Goal: Transaction & Acquisition: Subscribe to service/newsletter

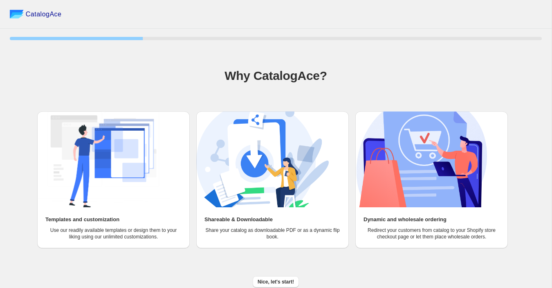
scroll to position [2, 0]
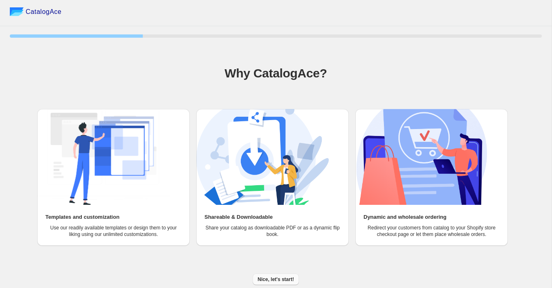
click at [267, 278] on span "Nice, let's start!" at bounding box center [276, 279] width 36 height 7
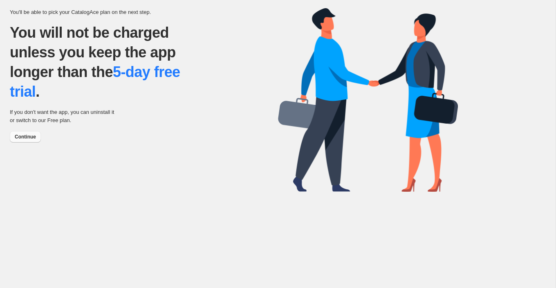
click at [22, 136] on span "Continue" at bounding box center [25, 136] width 21 height 7
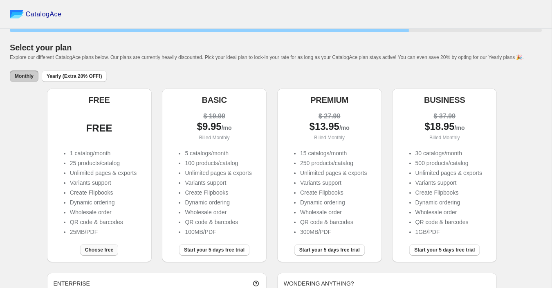
click at [102, 253] on span "Choose free" at bounding box center [99, 249] width 28 height 7
